Goal: Information Seeking & Learning: Compare options

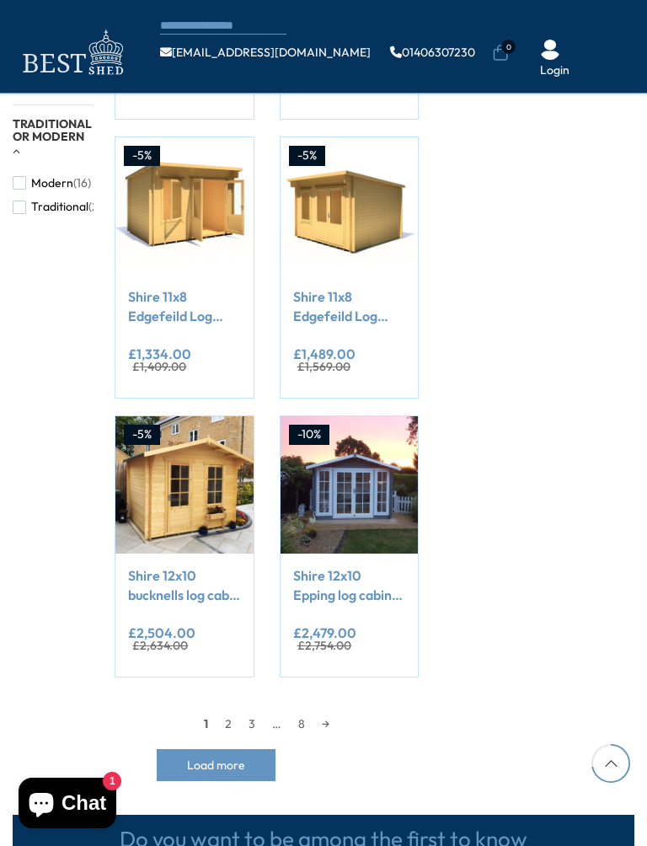
scroll to position [1292, 0]
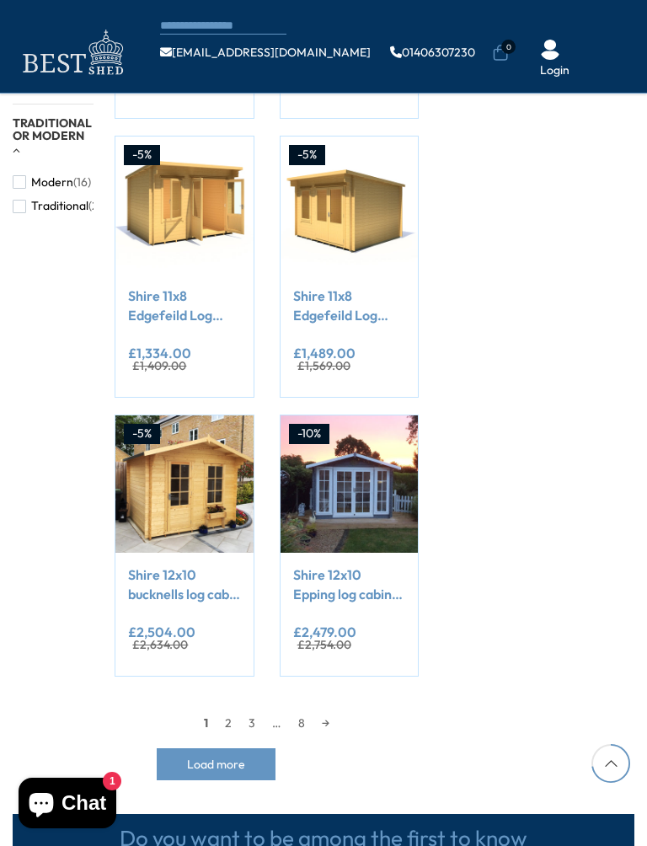
click at [233, 712] on link "2" at bounding box center [229, 723] width 24 height 25
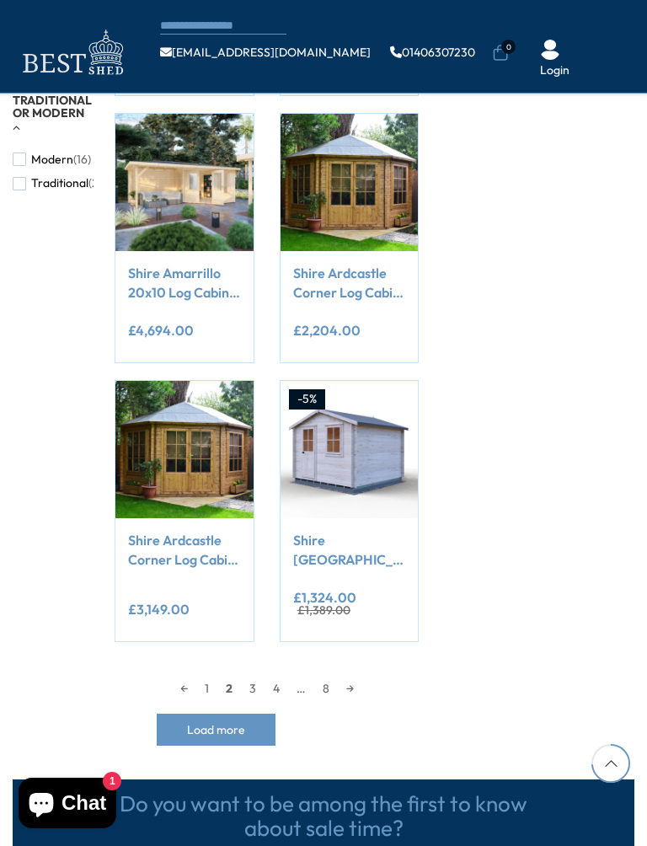
scroll to position [1318, 0]
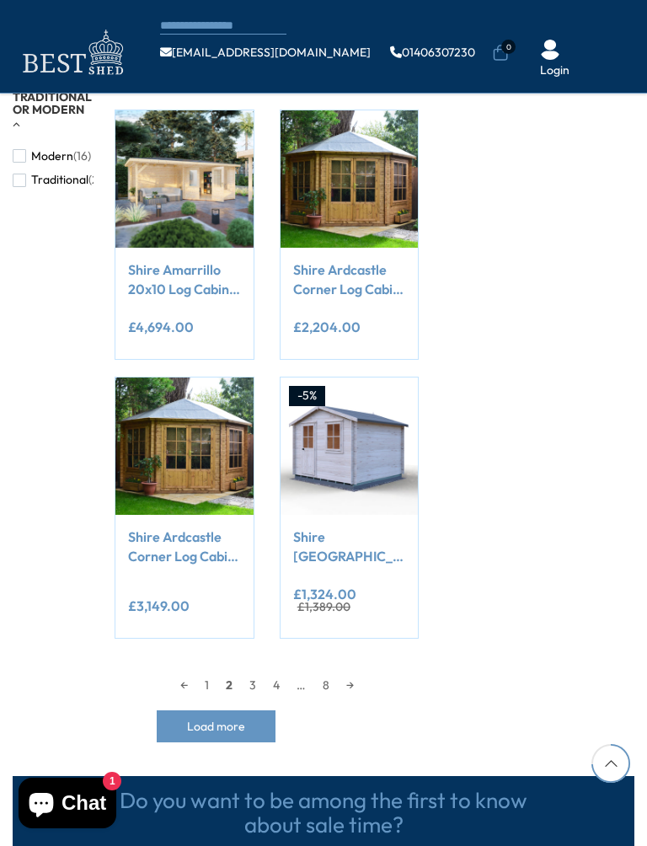
click at [261, 673] on link "3" at bounding box center [253, 685] width 24 height 25
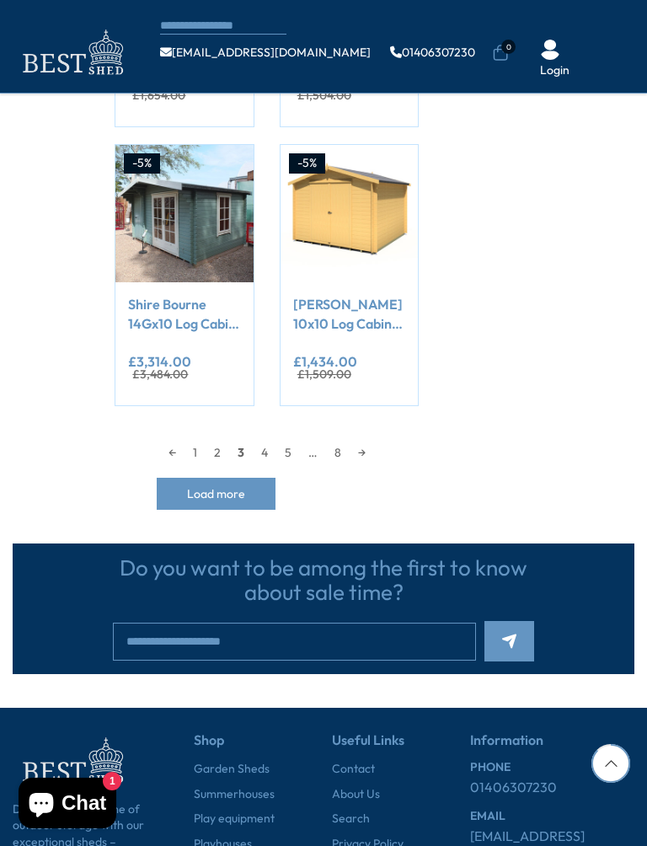
scroll to position [1552, 0]
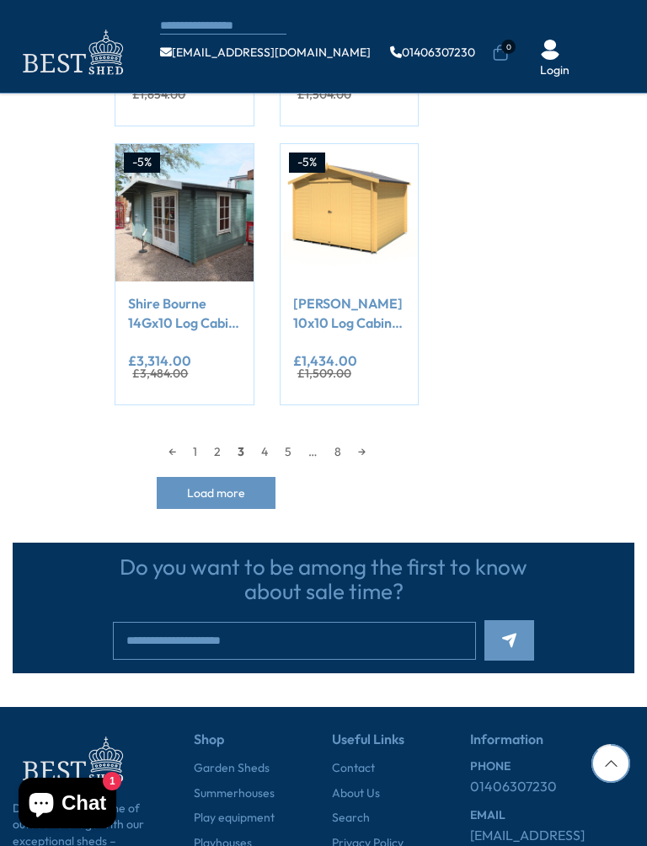
click at [270, 442] on link "4" at bounding box center [265, 451] width 24 height 25
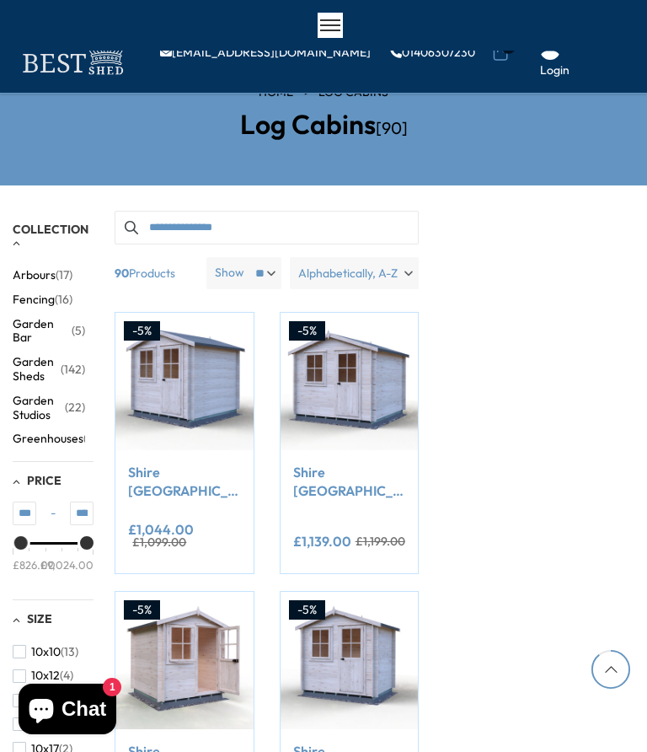
scroll to position [1669, 0]
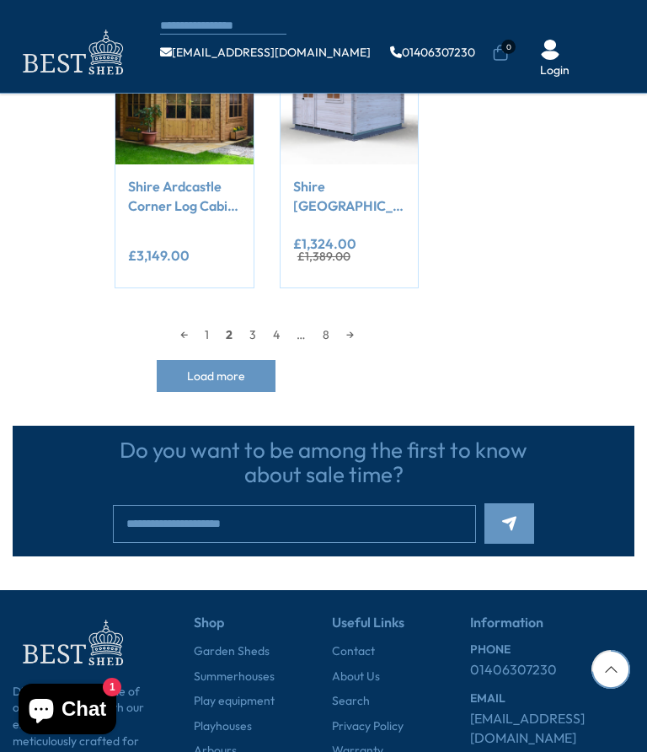
scroll to position [1366, 0]
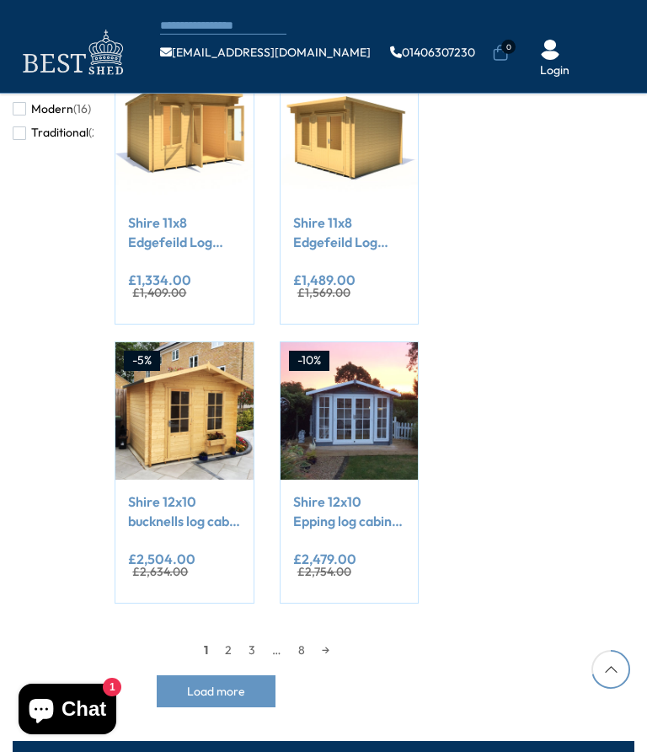
scroll to position [1332, 0]
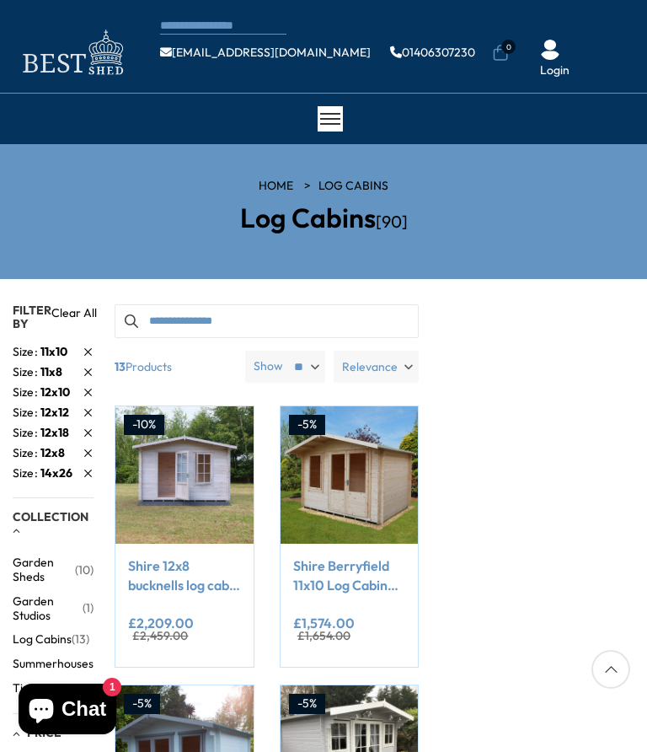
click at [80, 473] on link "Size 14x26" at bounding box center [53, 473] width 81 height 18
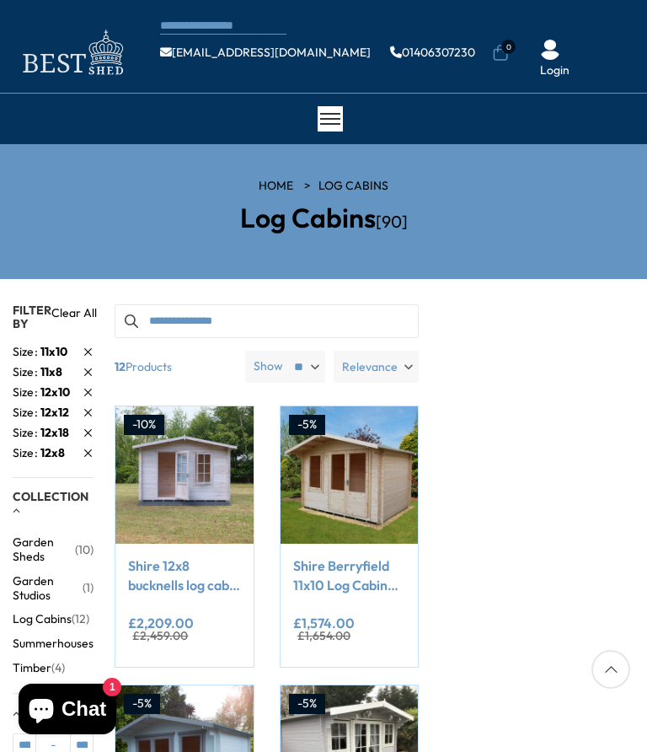
click at [72, 616] on span "(12)" at bounding box center [81, 619] width 18 height 14
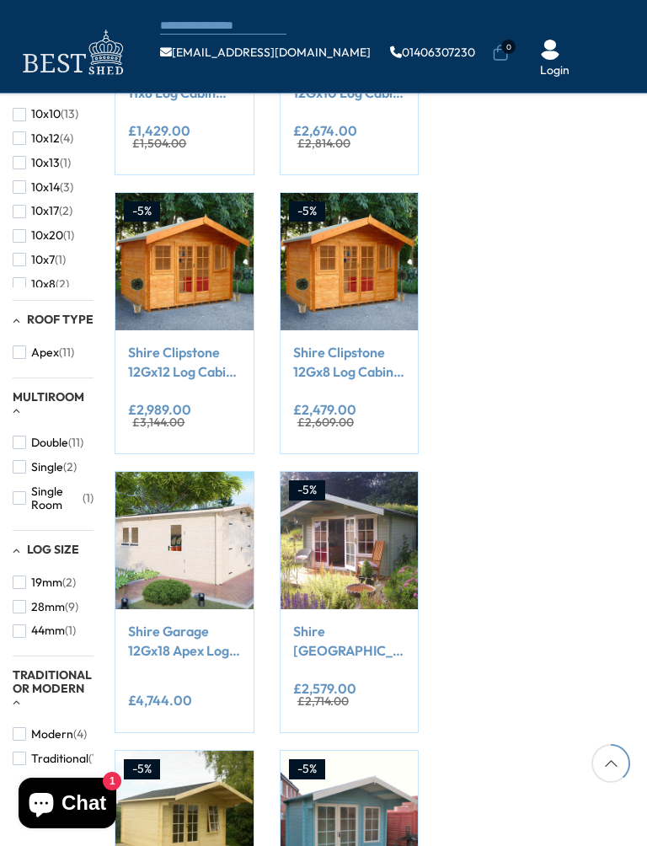
scroll to position [680, 0]
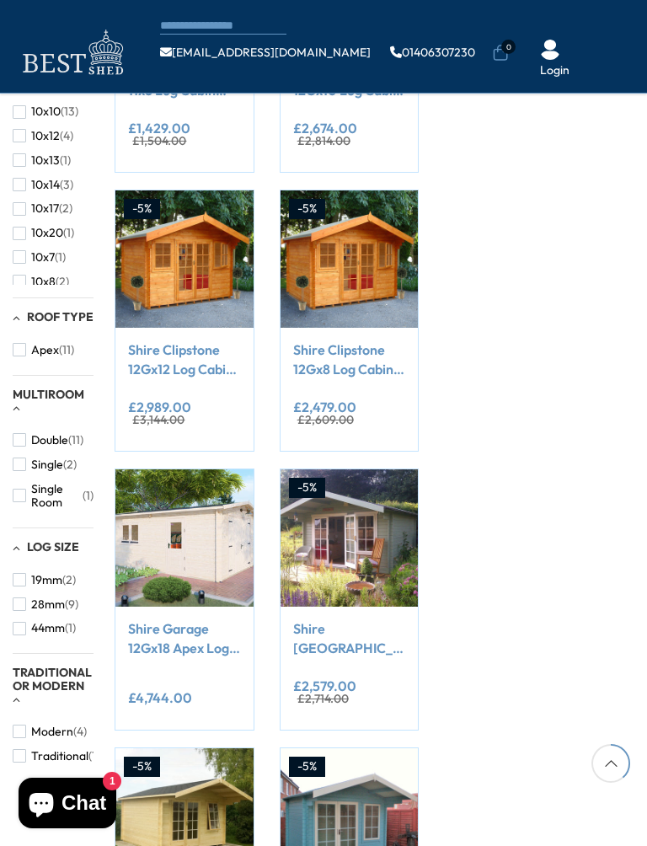
click at [26, 431] on button "Double (11)" at bounding box center [48, 440] width 71 height 24
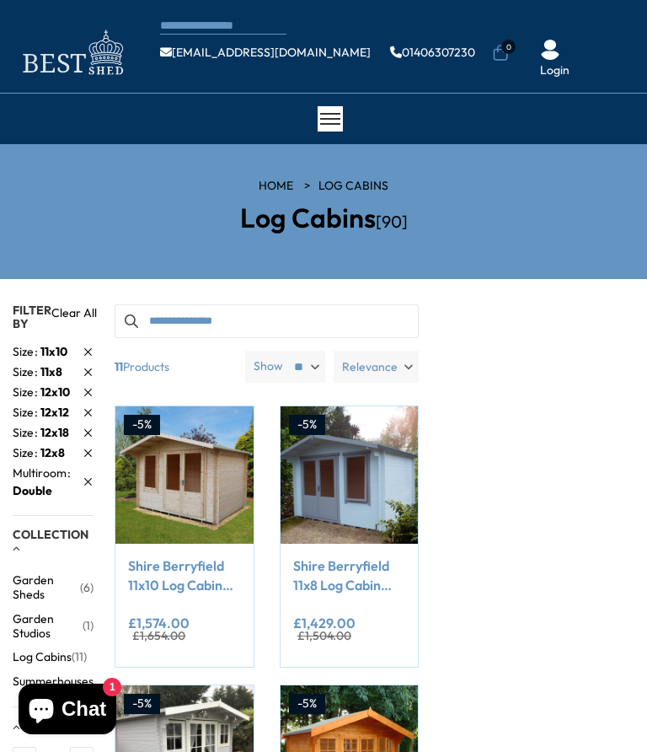
click at [86, 307] on link "Clear All" at bounding box center [74, 317] width 46 height 26
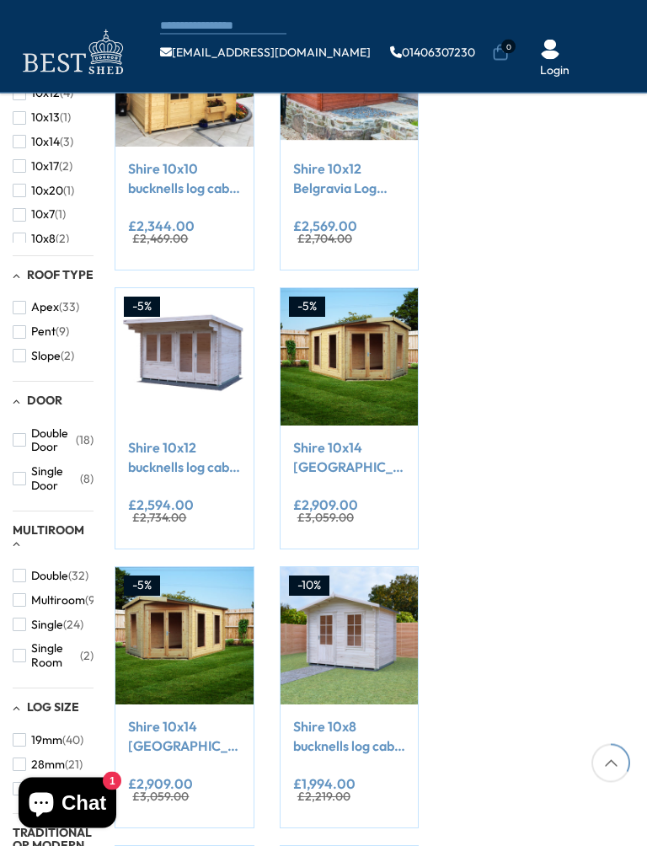
scroll to position [584, 0]
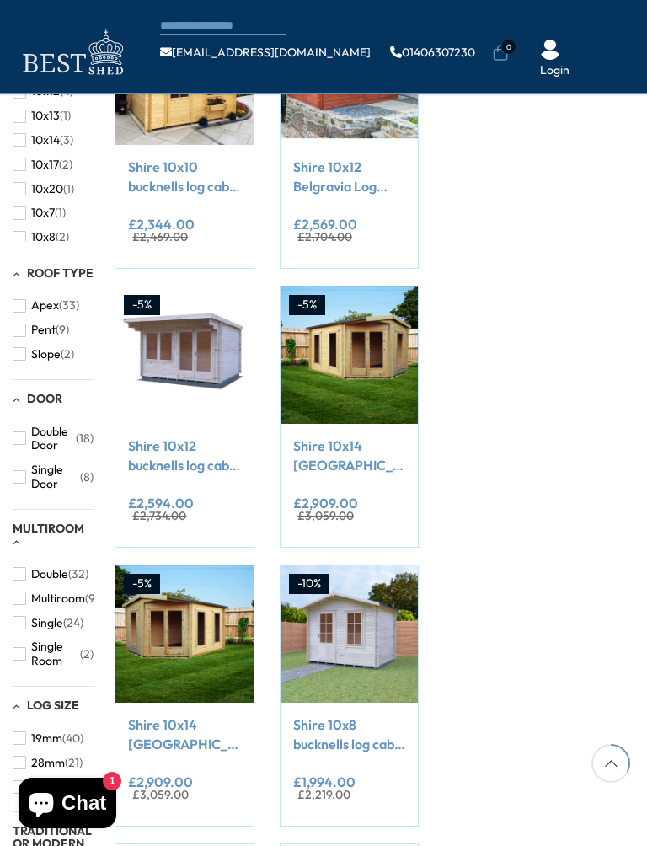
click at [21, 570] on span "button" at bounding box center [19, 573] width 13 height 13
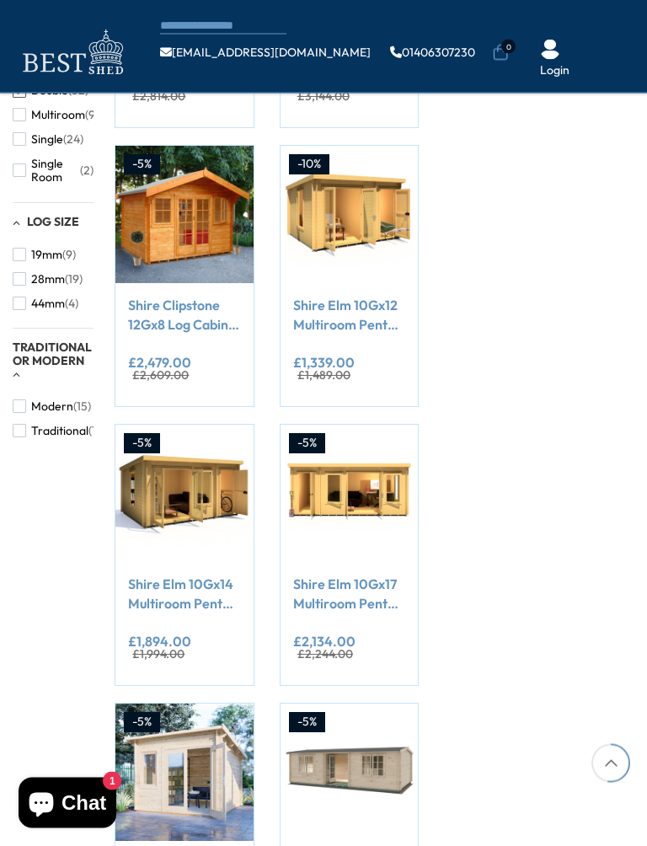
scroll to position [1321, 0]
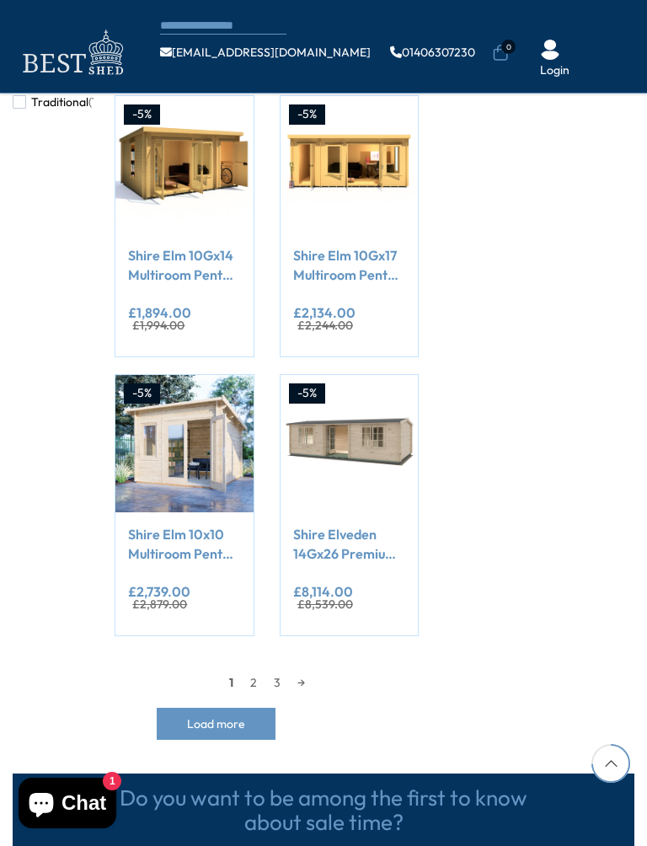
click at [254, 678] on link "2" at bounding box center [254, 682] width 24 height 25
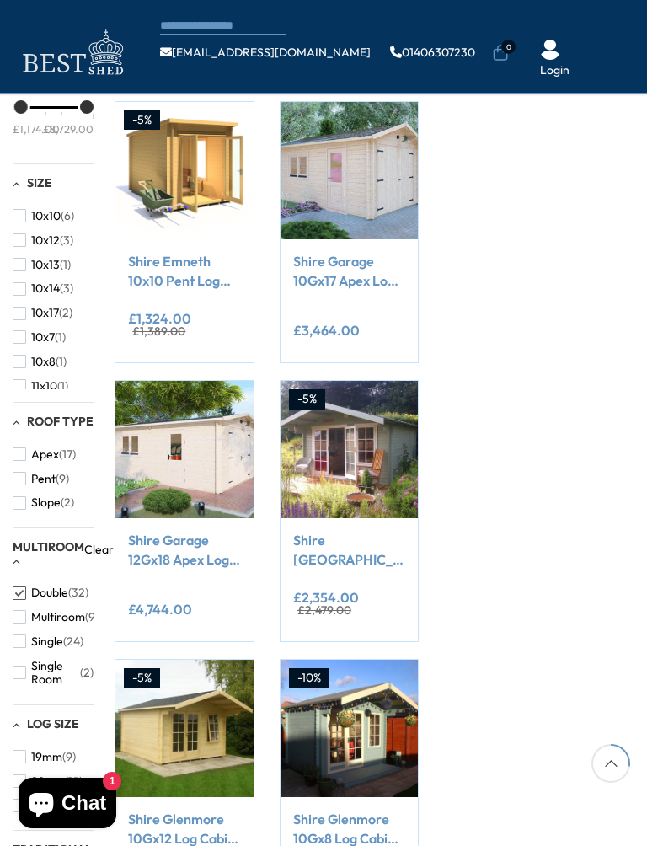
scroll to position [491, 0]
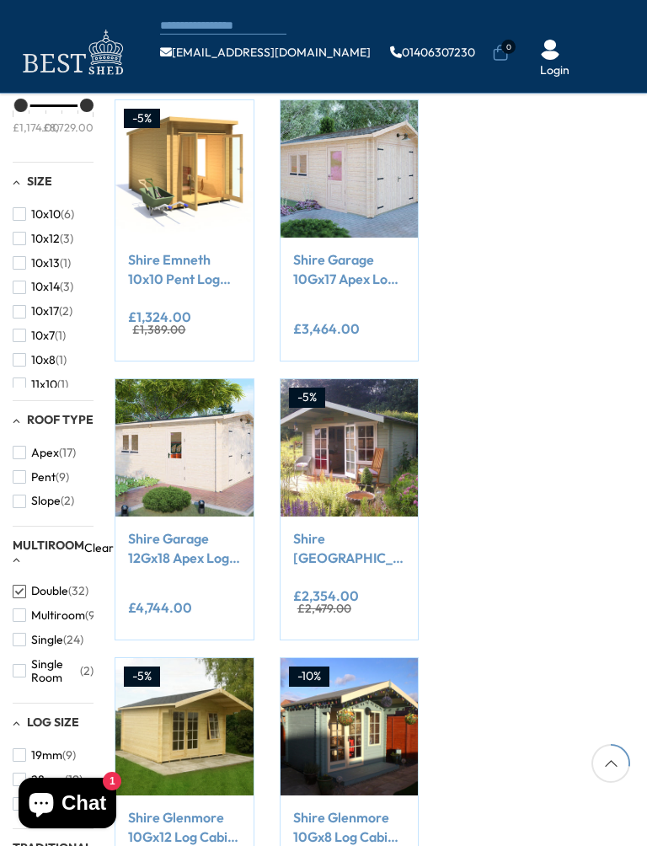
click at [24, 609] on span "button" at bounding box center [19, 615] width 13 height 13
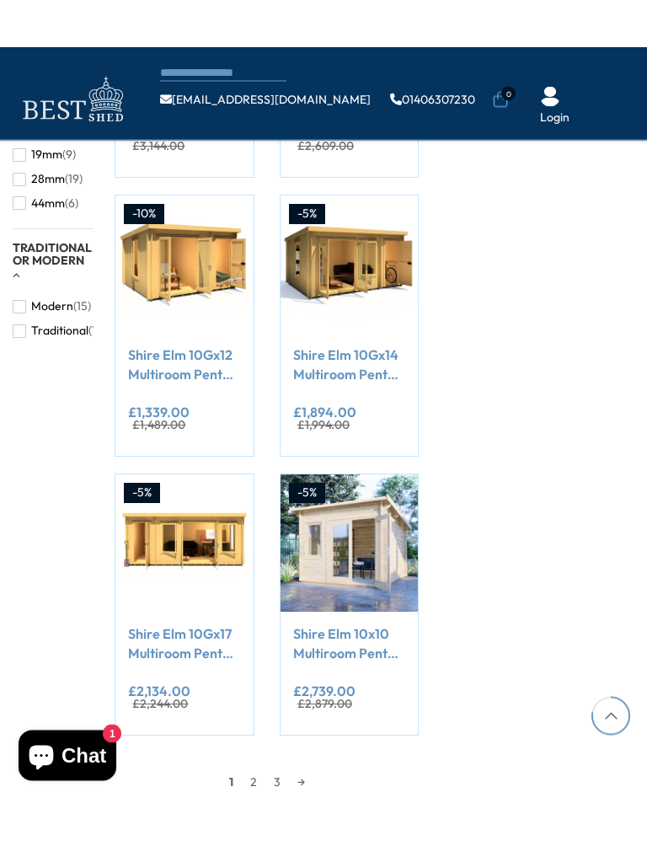
scroll to position [1389, 0]
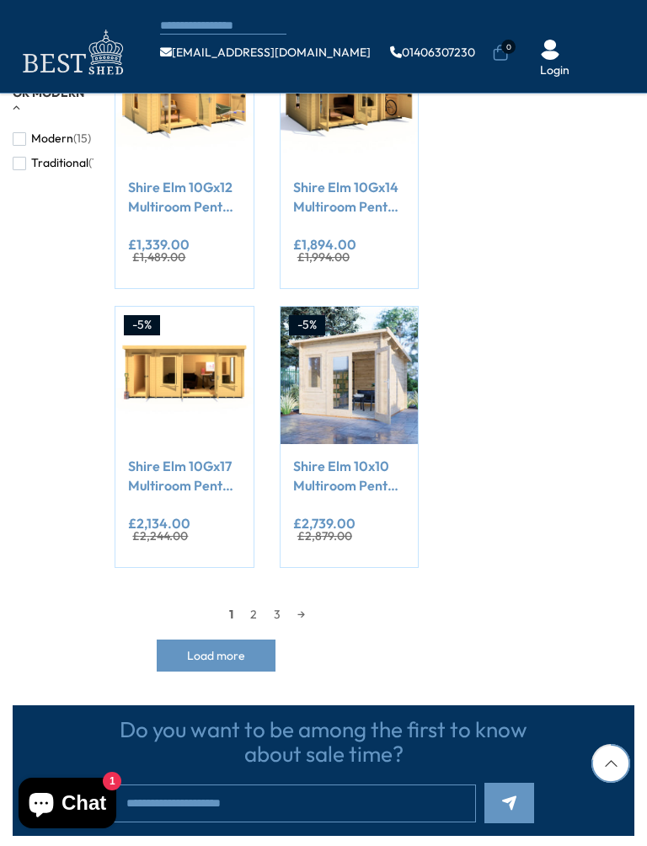
click at [282, 604] on link "3" at bounding box center [278, 614] width 24 height 25
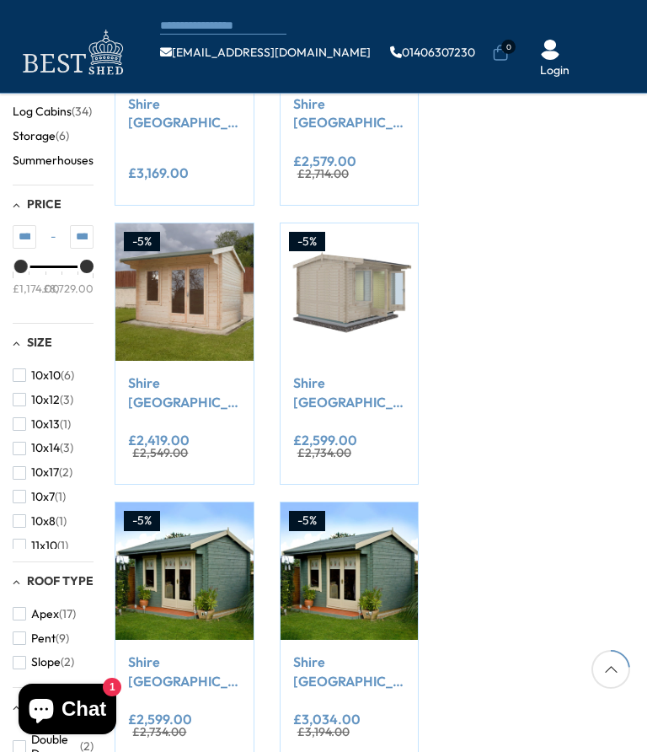
scroll to position [247, 0]
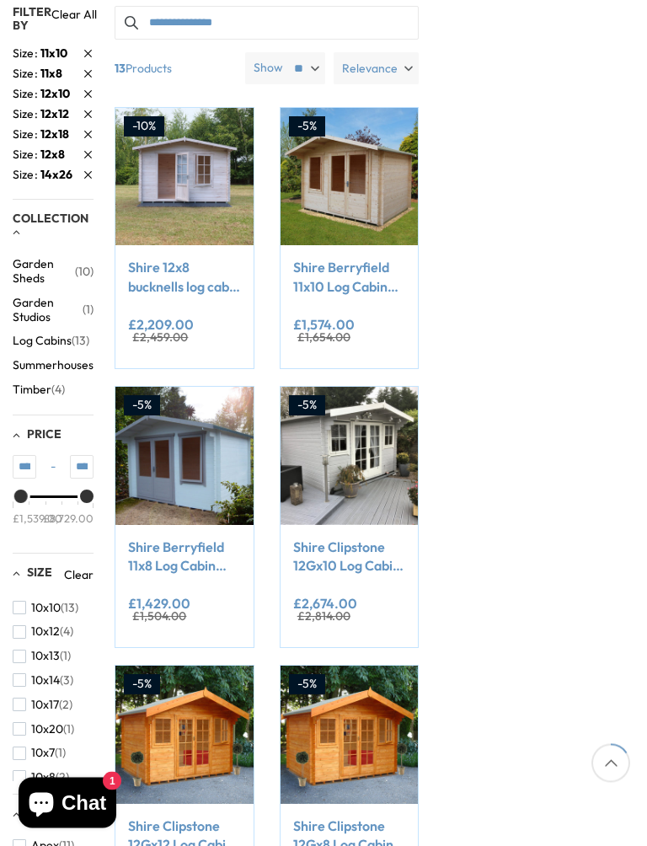
scroll to position [298, 0]
type input "*******"
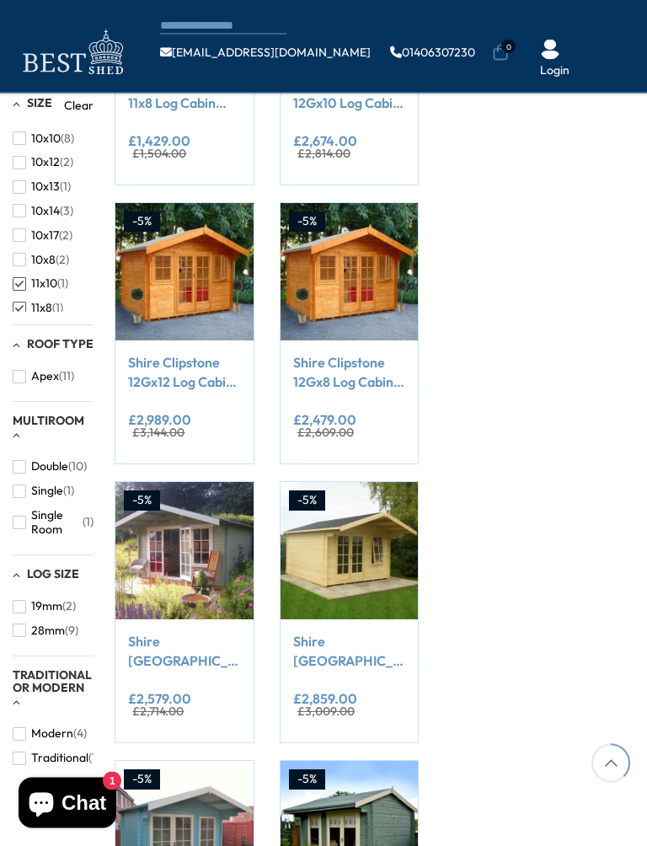
scroll to position [668, 0]
click at [59, 417] on span "Multiroom" at bounding box center [49, 420] width 72 height 15
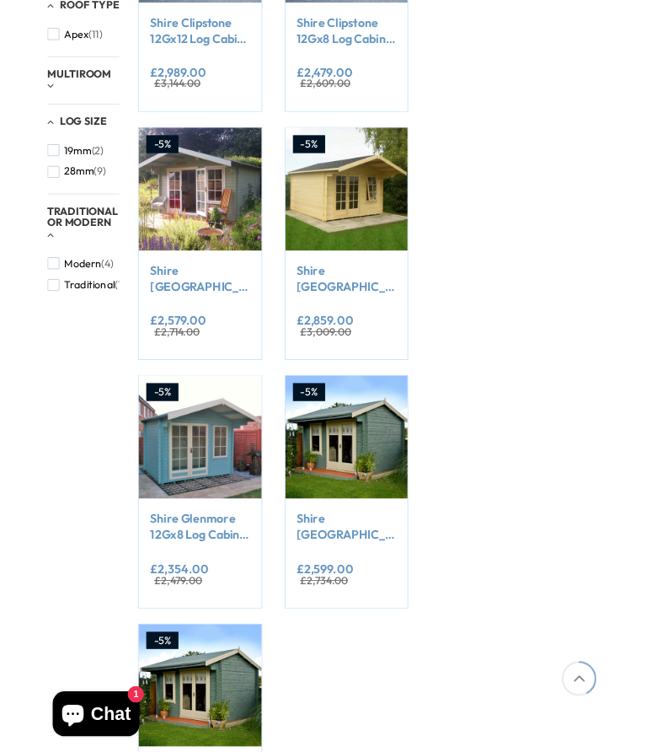
scroll to position [0, 0]
